Goal: Task Accomplishment & Management: Manage account settings

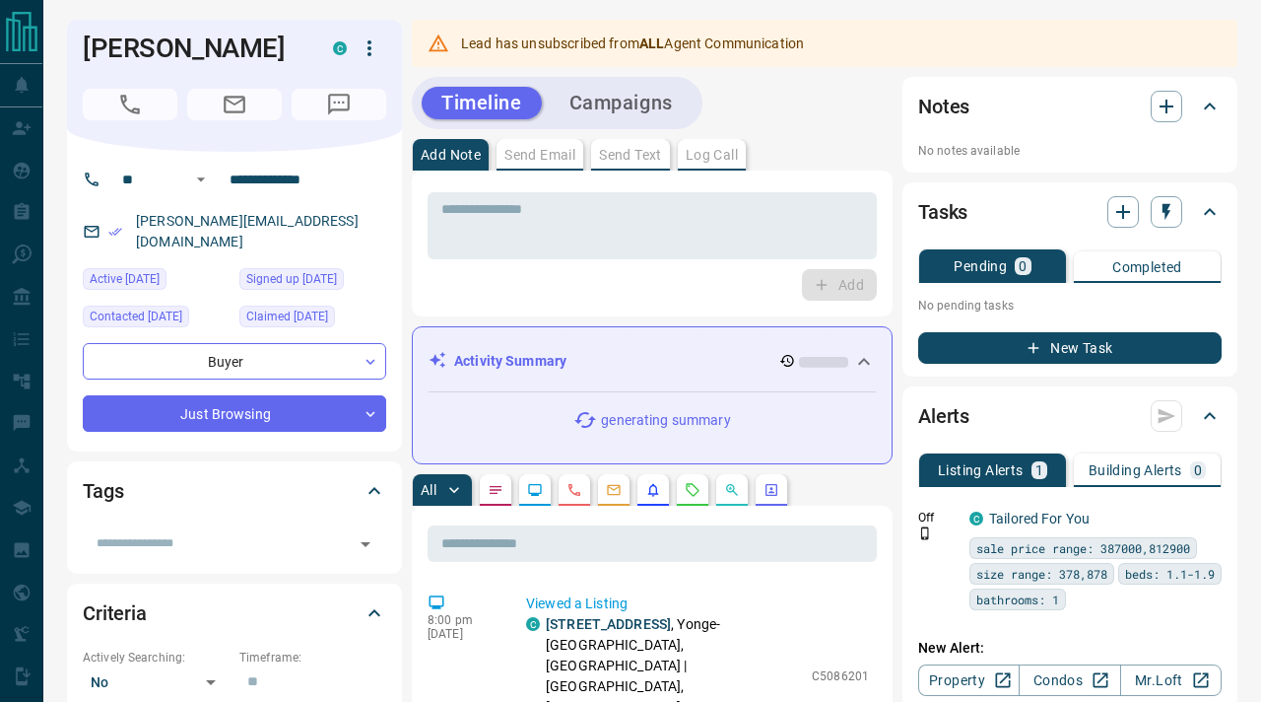
click at [370, 43] on icon "button" at bounding box center [370, 48] width 4 height 16
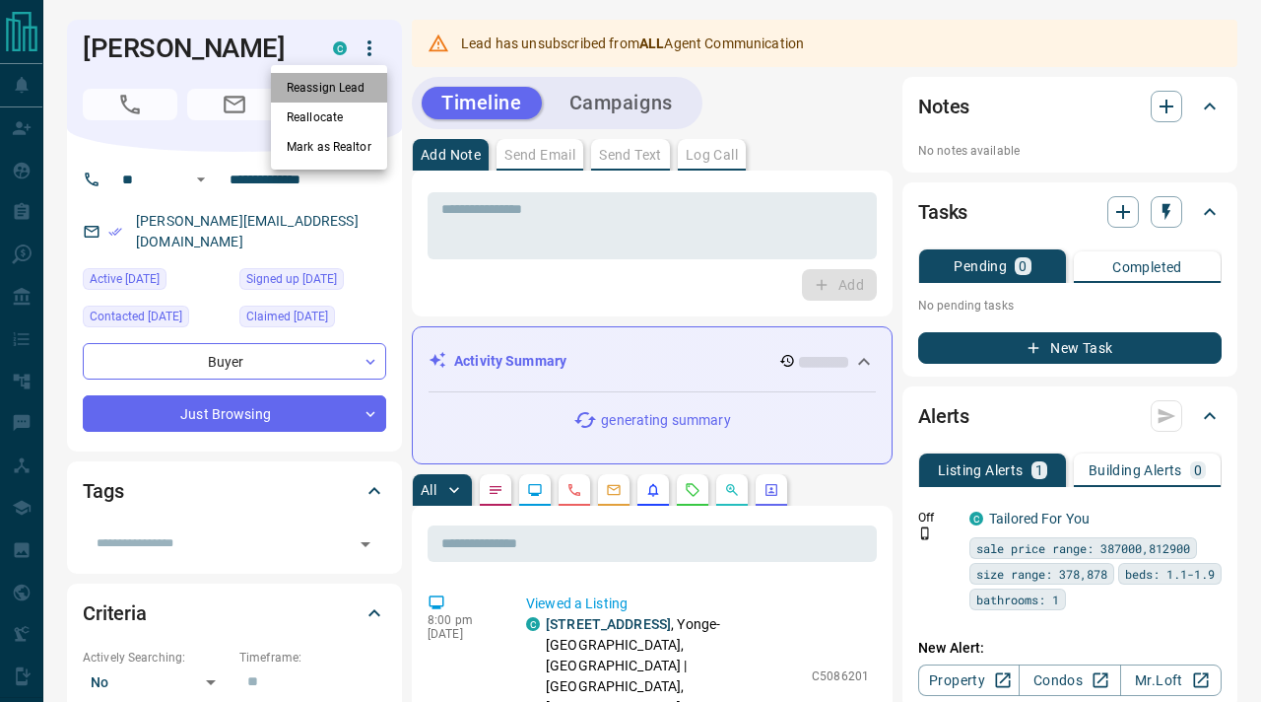
click at [362, 89] on li "Reassign Lead" at bounding box center [329, 88] width 116 height 30
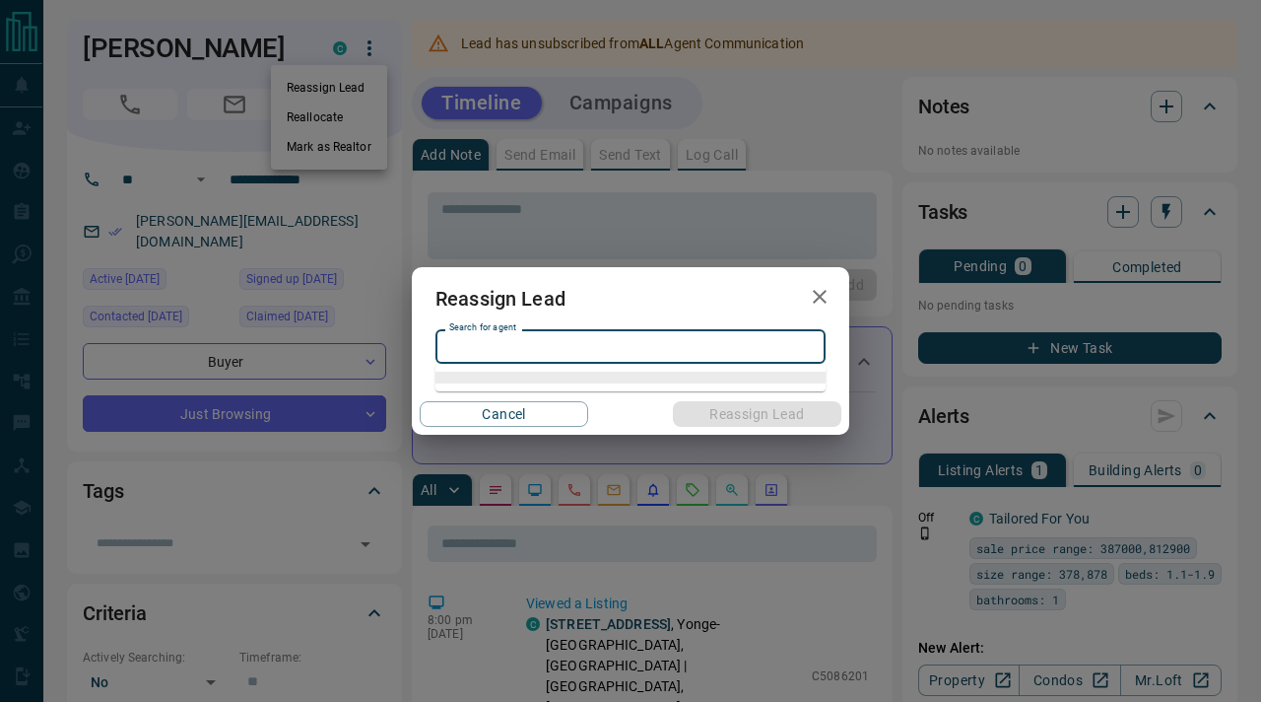
click at [599, 341] on input "Search for agent" at bounding box center [628, 347] width 375 height 22
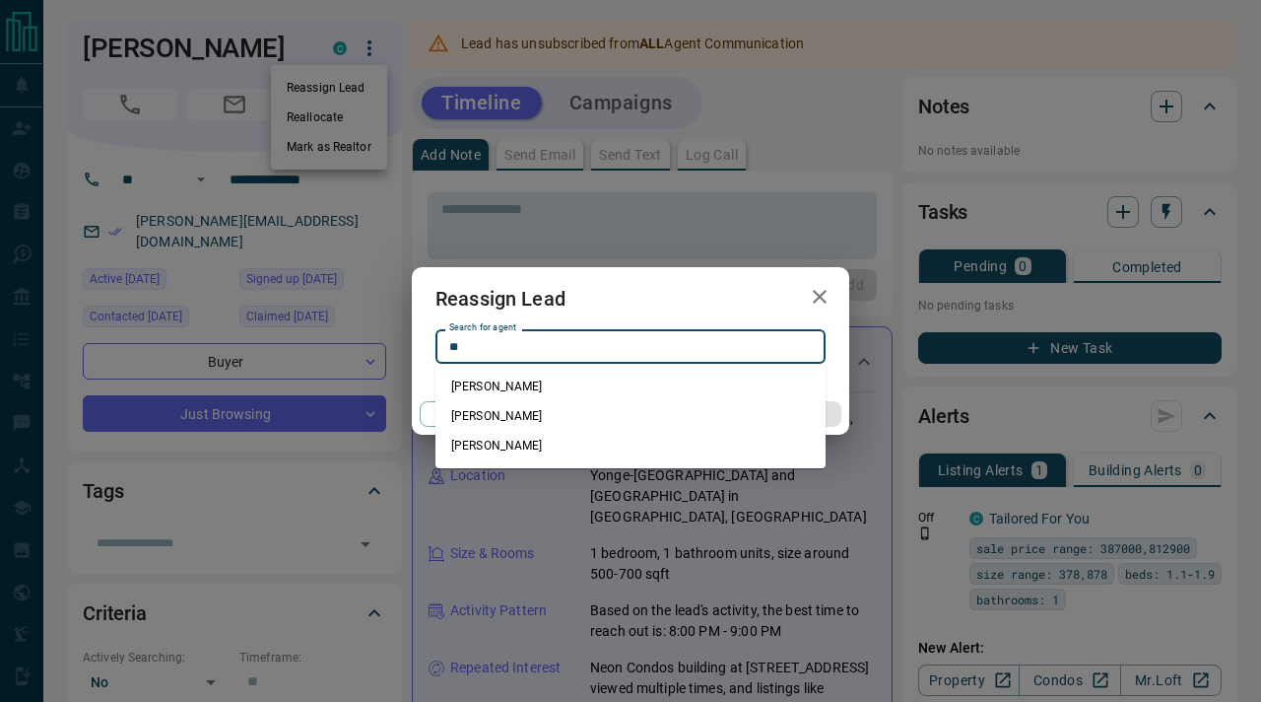
click at [580, 417] on li "[PERSON_NAME]" at bounding box center [631, 416] width 390 height 30
type input "********"
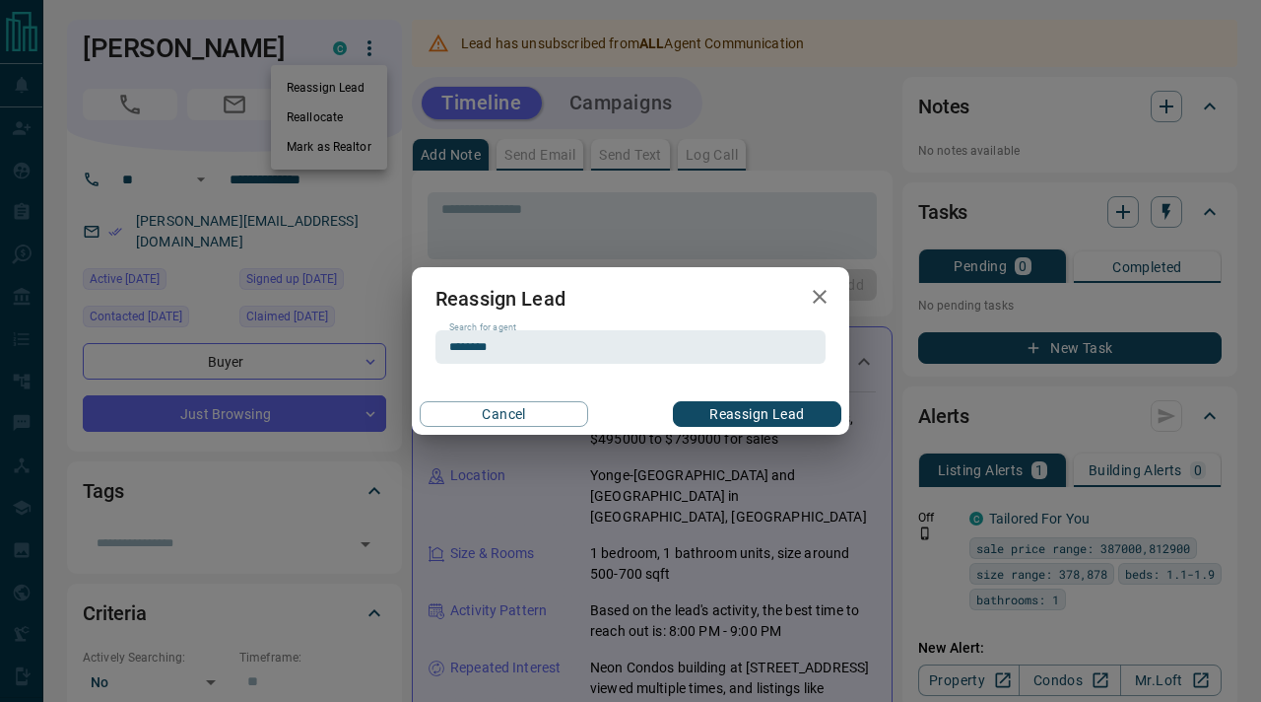
click at [731, 410] on button "Reassign Lead" at bounding box center [757, 414] width 169 height 26
